Goal: Task Accomplishment & Management: Manage account settings

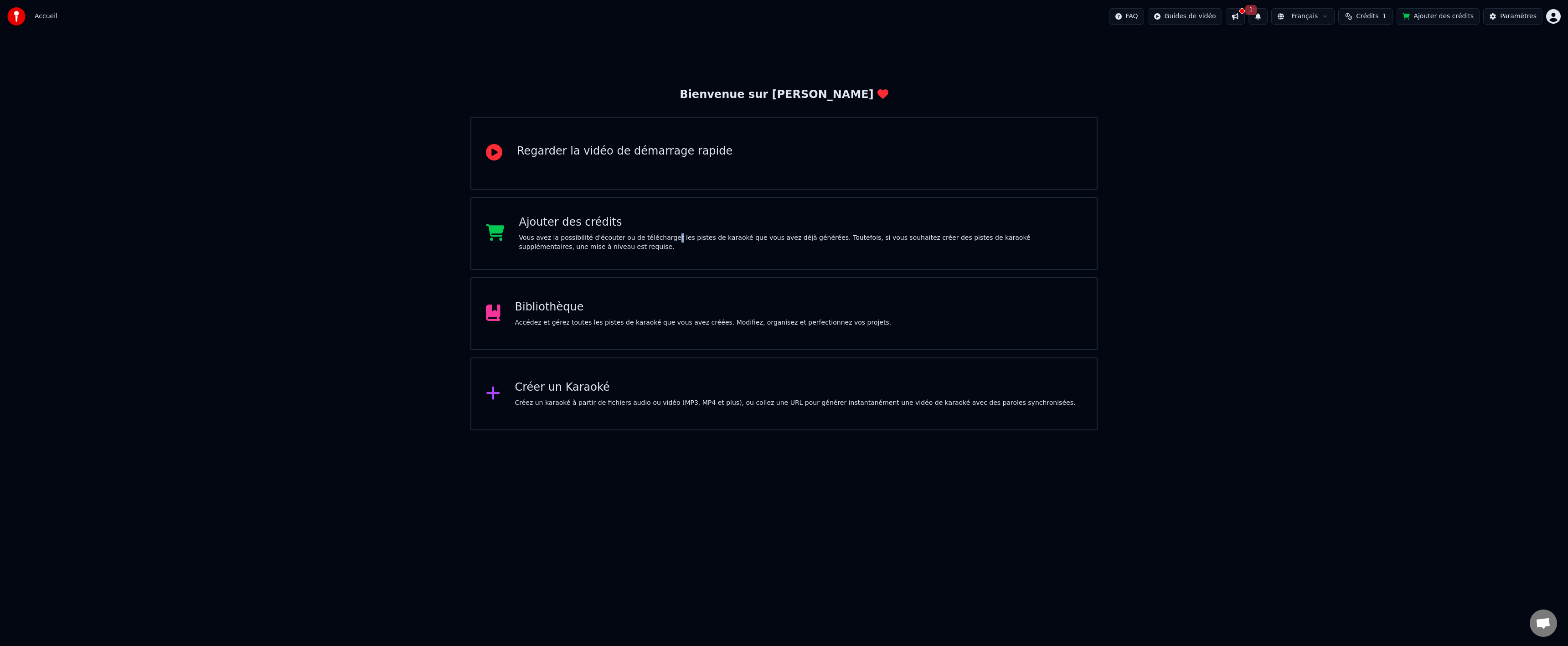
click at [662, 233] on div "Vous avez la possibilité d'écouter ou de télécharger les pistes de karaoké que …" at bounding box center [801, 243] width 563 height 18
click at [601, 397] on div "Créer un Karaoké Créez un karaoké à partir de fichiers audio ou vidéo (MP3, MP4…" at bounding box center [795, 394] width 560 height 27
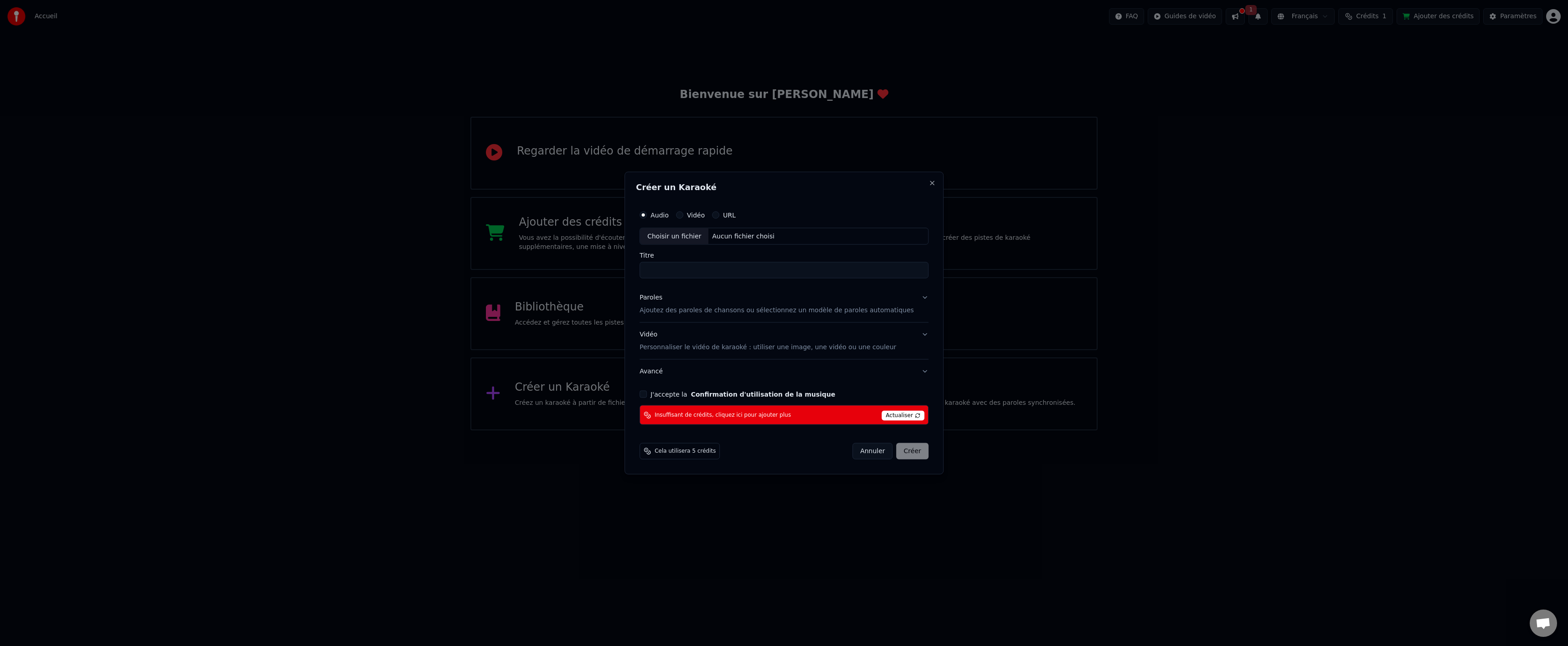
click at [900, 411] on span "Actualiser" at bounding box center [903, 416] width 43 height 10
click at [901, 418] on span "Actualiser" at bounding box center [903, 416] width 43 height 10
click at [928, 182] on button "Close" at bounding box center [932, 183] width 8 height 8
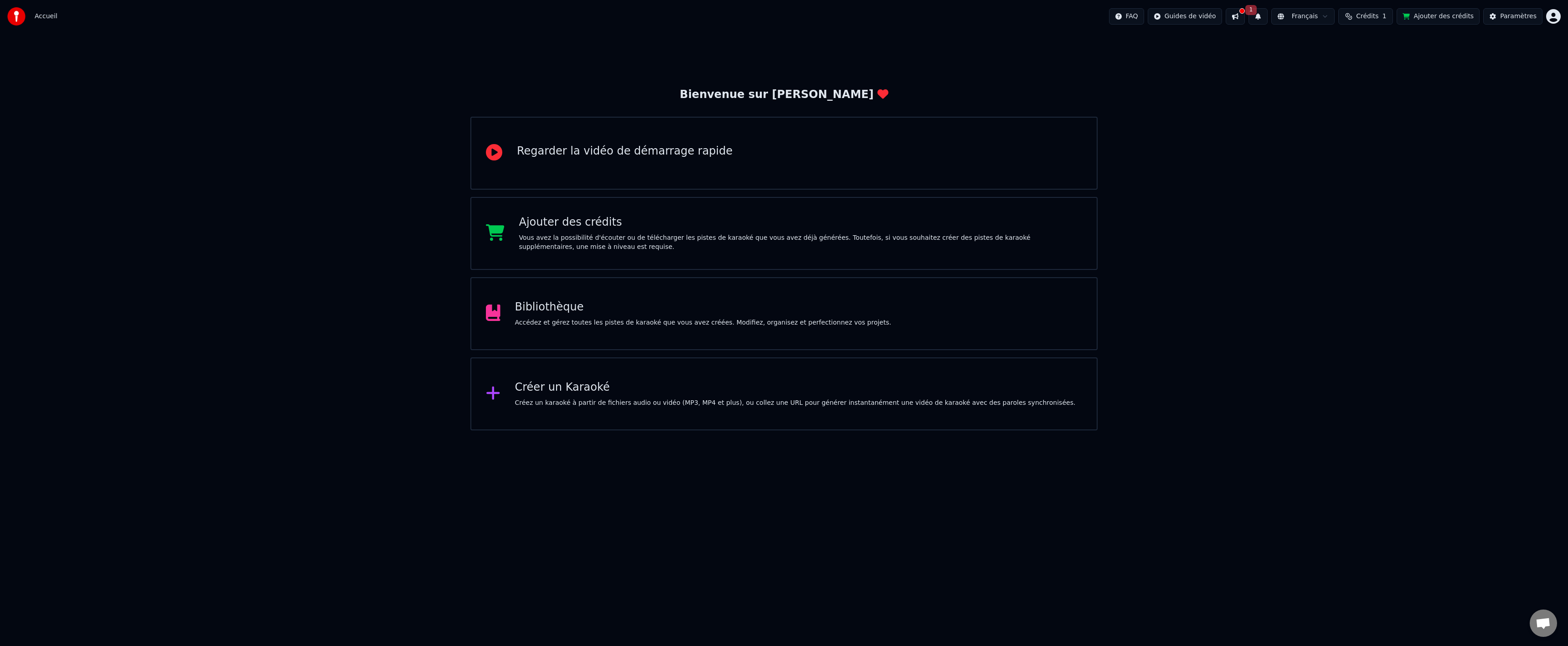
click at [1499, 147] on div "Bienvenue sur Youka Regarder la vidéo de démarrage rapide Ajouter des crédits V…" at bounding box center [784, 231] width 1568 height 397
click at [1556, 17] on html "Accueil FAQ Guides de vidéo 1 Français Crédits 1 Ajouter des crédits Paramètres…" at bounding box center [784, 215] width 1568 height 431
click at [1266, 14] on html "Accueil FAQ Guides de vidéo 1 Français Crédits 1 Ajouter des crédits Paramètres…" at bounding box center [784, 215] width 1568 height 431
click at [1257, 14] on span "1" at bounding box center [1252, 10] width 12 height 10
click at [1332, 45] on button "Mettre à Jour" at bounding box center [1358, 45] width 57 height 17
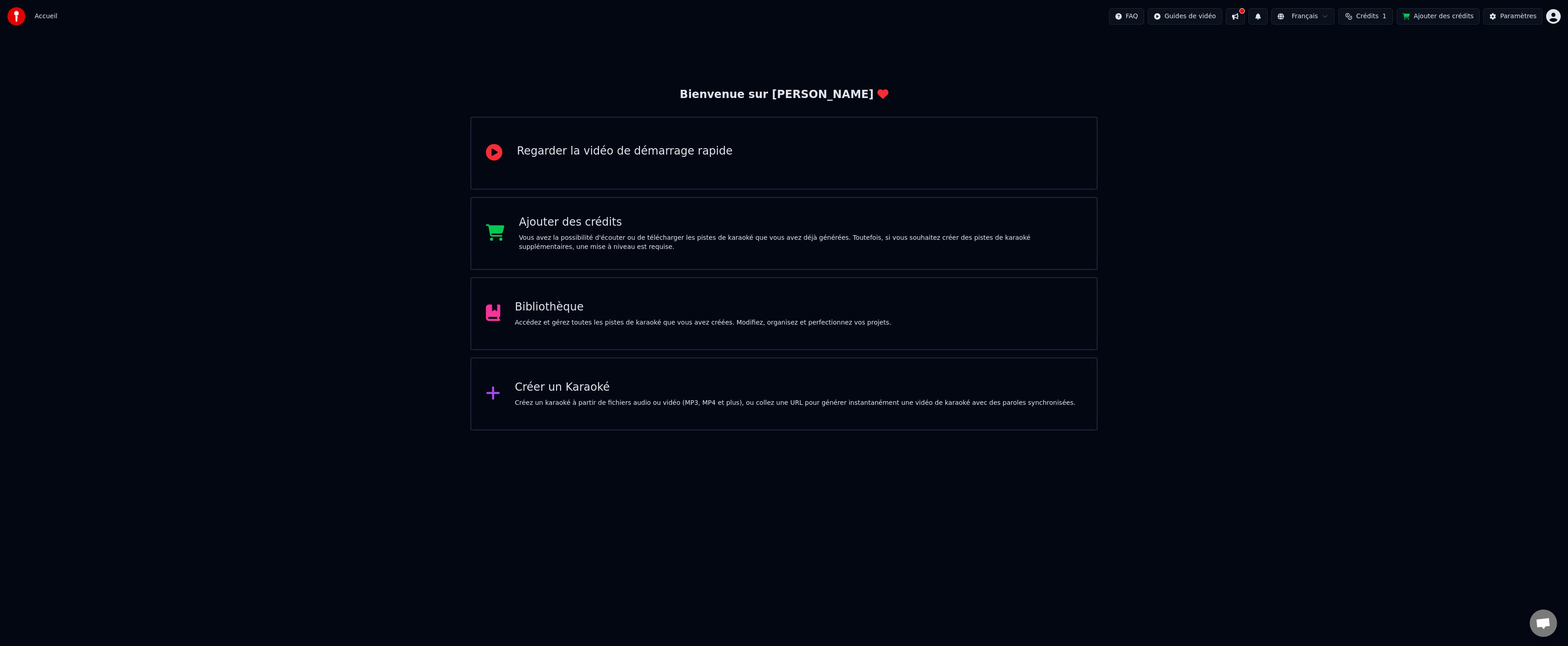
click at [1245, 10] on button at bounding box center [1235, 17] width 19 height 17
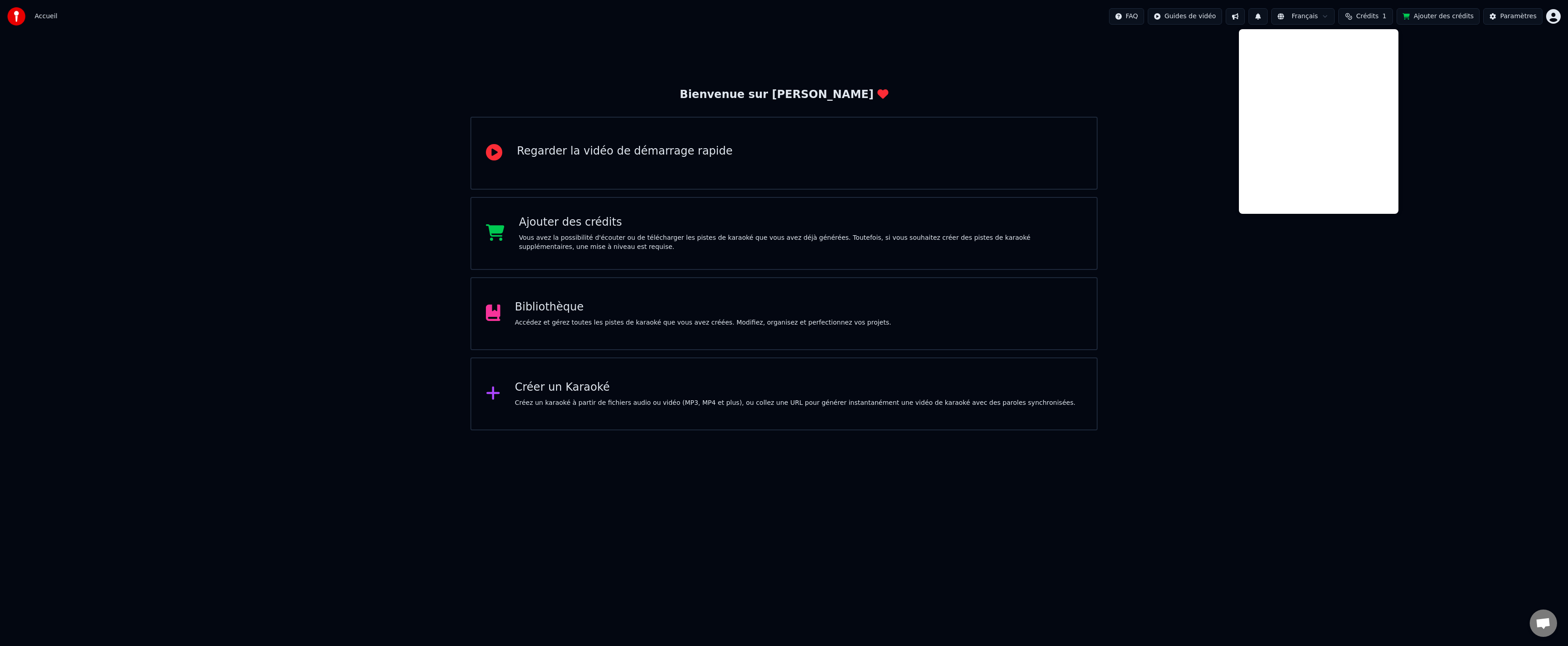
click at [1224, 59] on div "Bienvenue sur Youka Regarder la vidéo de démarrage rapide Ajouter des crédits V…" at bounding box center [784, 231] width 1568 height 397
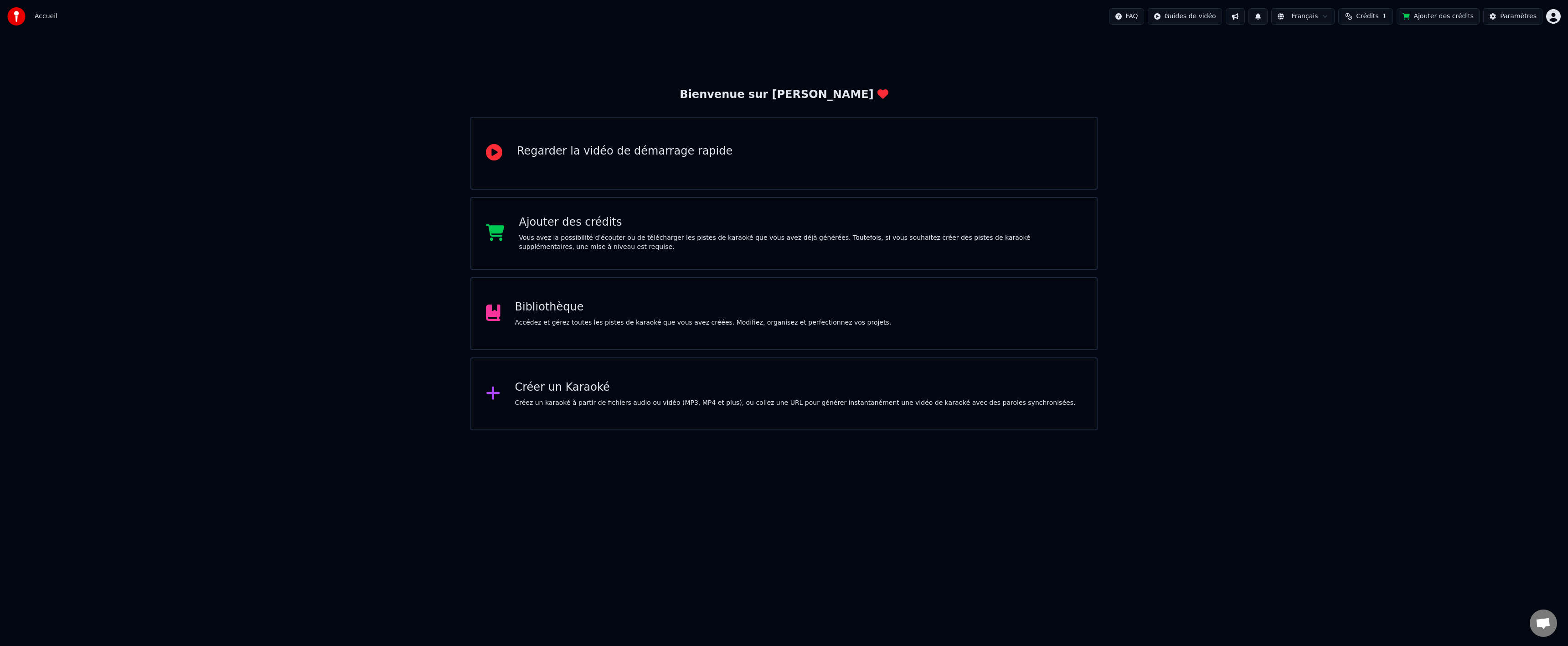
click at [585, 406] on div "Créez un karaoké à partir de fichiers audio ou vidéo (MP3, MP4 et plus), ou col…" at bounding box center [795, 403] width 560 height 9
click at [1378, 19] on span "Crédits" at bounding box center [1367, 17] width 23 height 9
click at [1362, 83] on button "Actualiser" at bounding box center [1375, 85] width 54 height 17
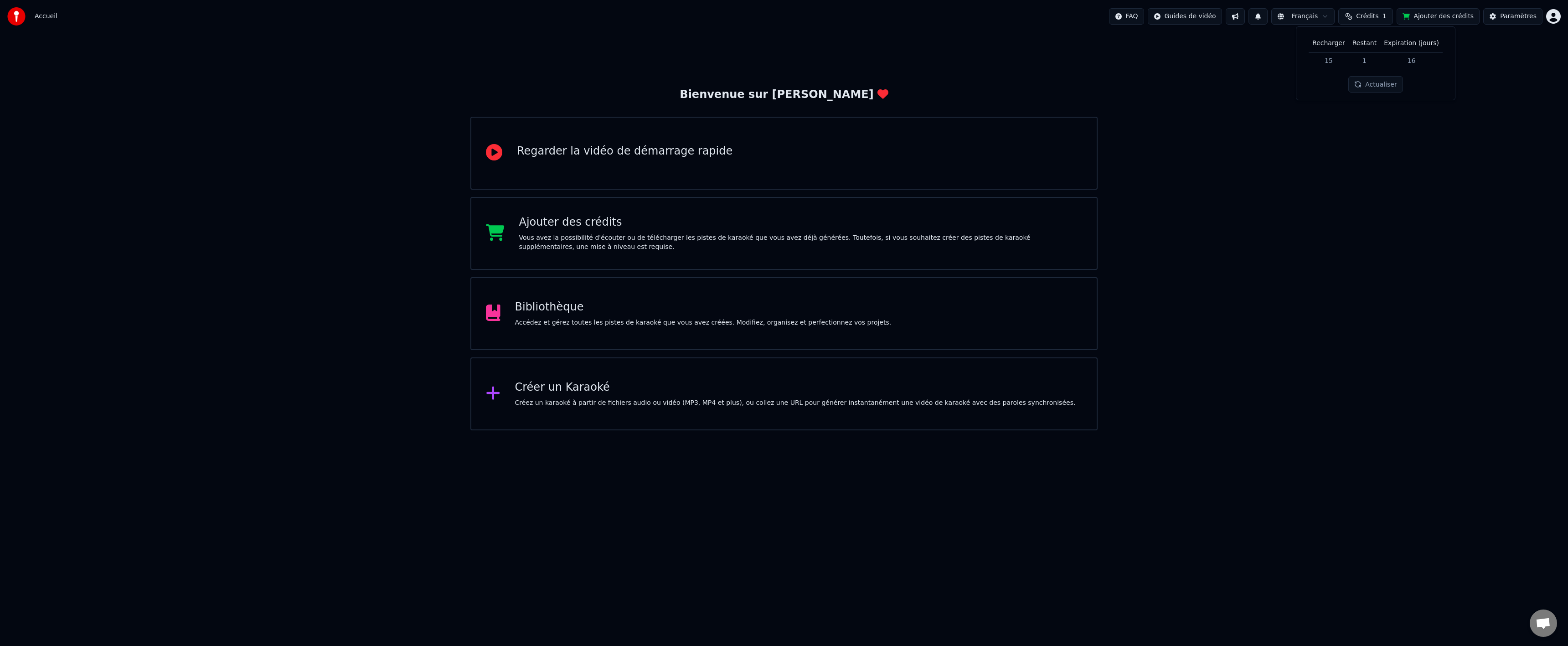
click at [1338, 43] on th "Recharger" at bounding box center [1329, 43] width 40 height 18
click at [1333, 59] on td "15" at bounding box center [1329, 60] width 40 height 17
click at [1495, 63] on div "Bienvenue sur Youka Regarder la vidéo de démarrage rapide Ajouter des crédits V…" at bounding box center [784, 231] width 1568 height 397
click at [1513, 18] on div "Paramètres" at bounding box center [1518, 17] width 36 height 9
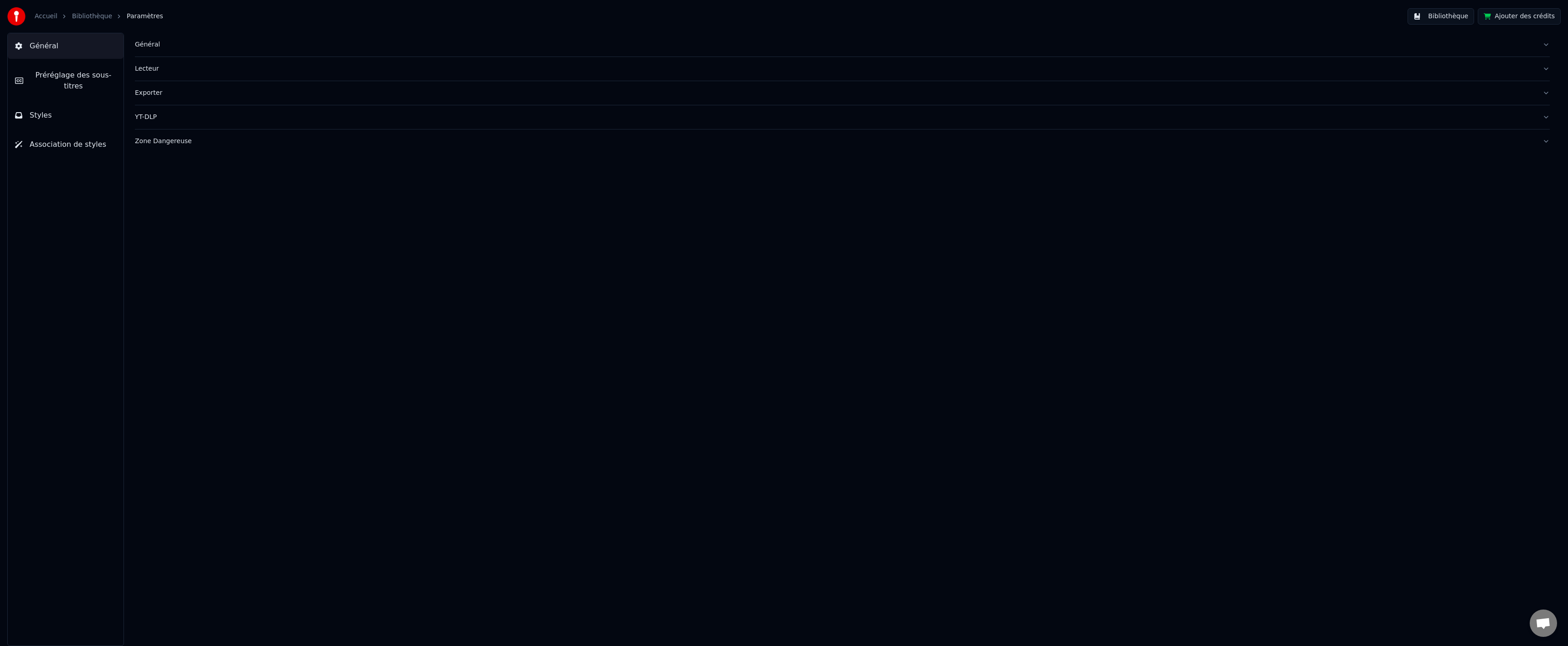
click at [74, 79] on span "Préréglage des sous-titres" at bounding box center [73, 80] width 85 height 22
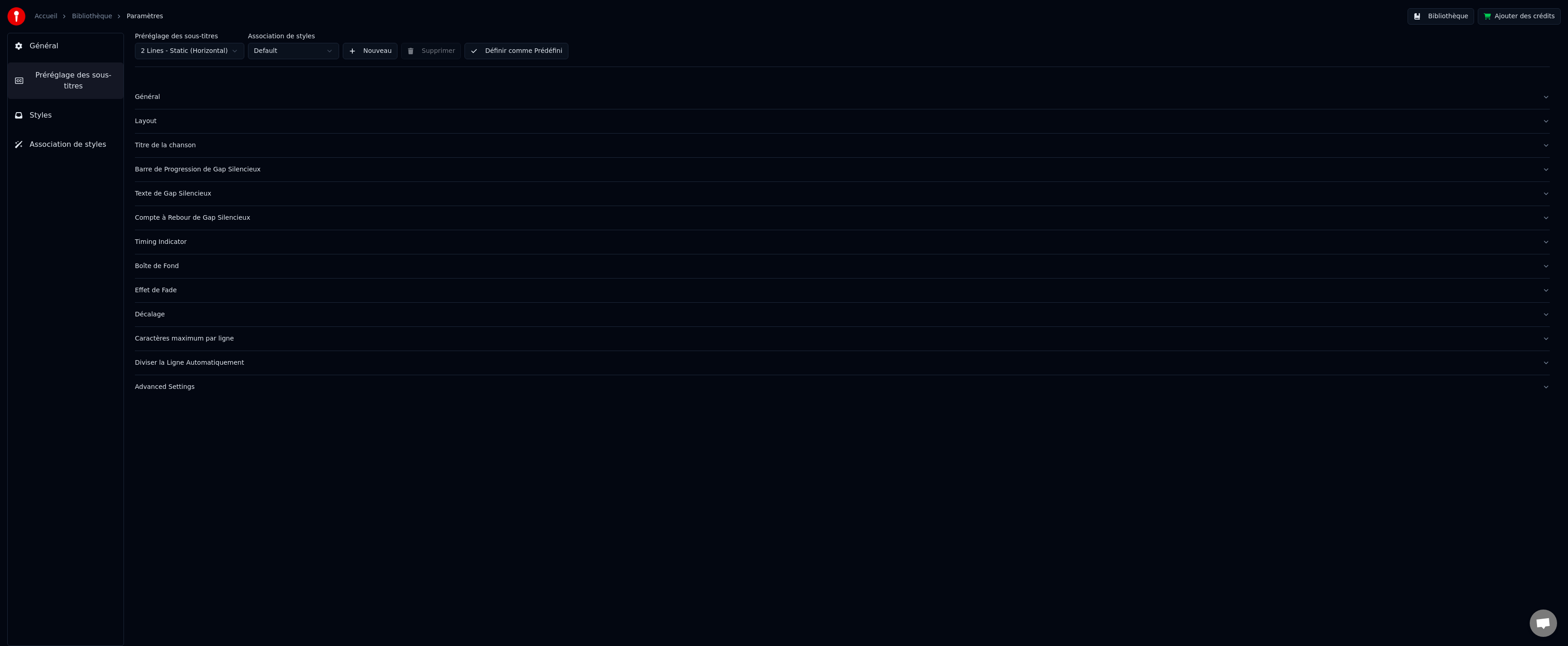
click at [64, 45] on button "Général" at bounding box center [65, 46] width 116 height 26
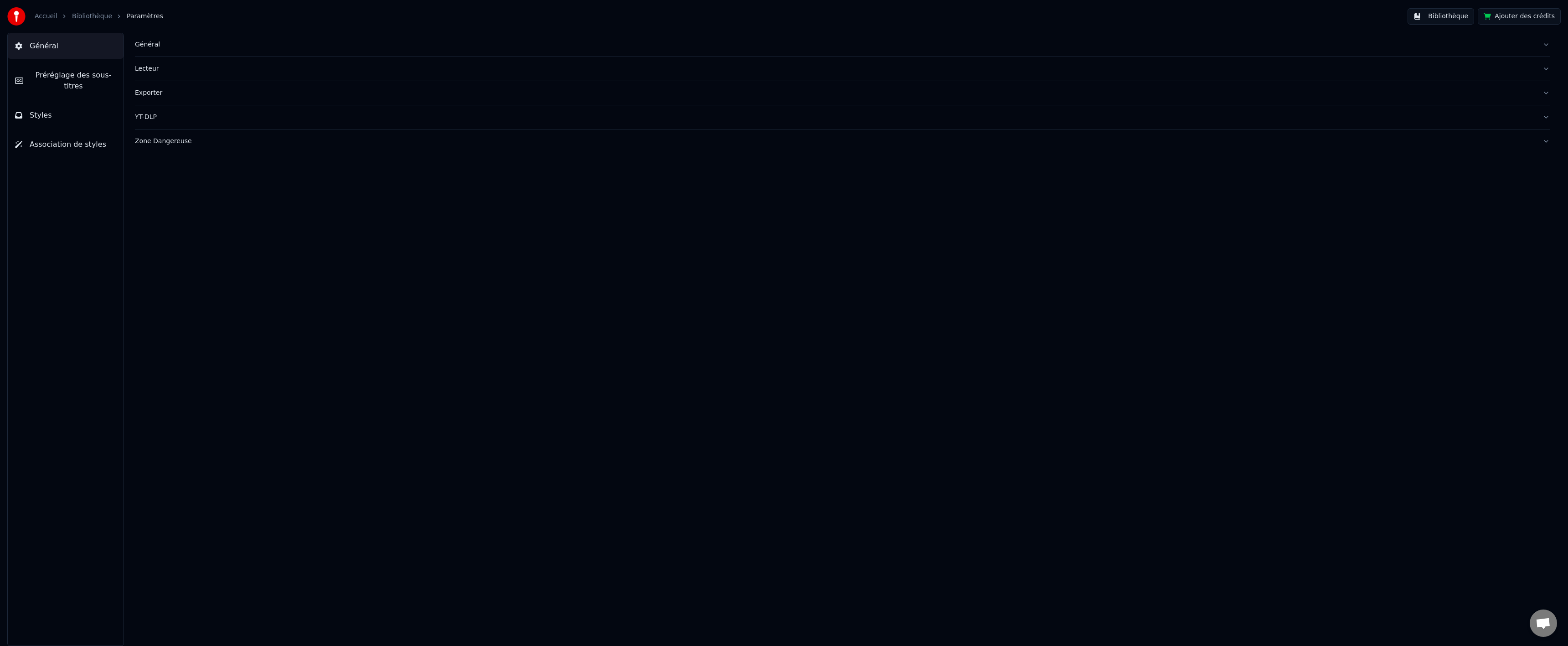
click at [1518, 19] on button "Ajouter des crédits" at bounding box center [1519, 17] width 83 height 17
